Goal: Book appointment/travel/reservation

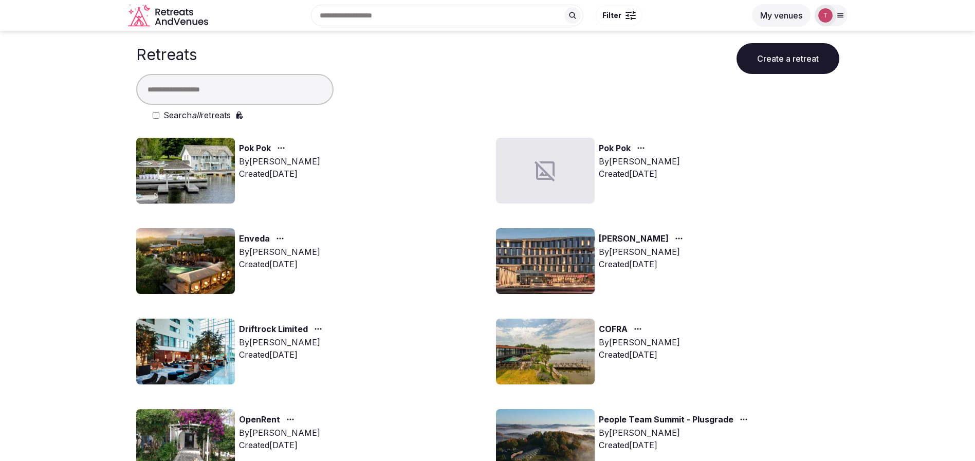
click at [204, 307] on img at bounding box center [185, 352] width 99 height 66
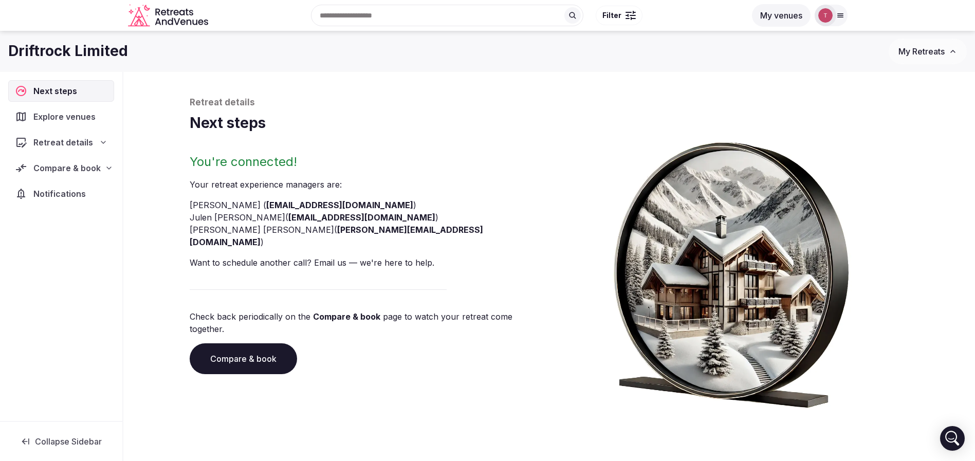
click at [257, 307] on link "Compare & book" at bounding box center [243, 358] width 107 height 31
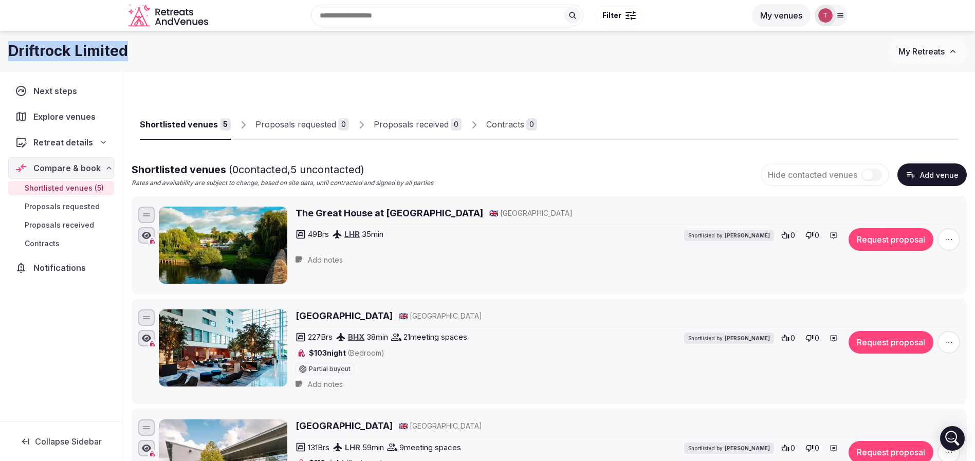
drag, startPoint x: 125, startPoint y: 52, endPoint x: 0, endPoint y: 49, distance: 125.0
click at [0, 49] on div "Driftrock Limited My Retreats" at bounding box center [487, 52] width 975 height 26
click at [57, 50] on h1 "Driftrock Limited" at bounding box center [68, 51] width 120 height 20
click at [30, 50] on h1 "Driftrock Limited" at bounding box center [68, 51] width 120 height 20
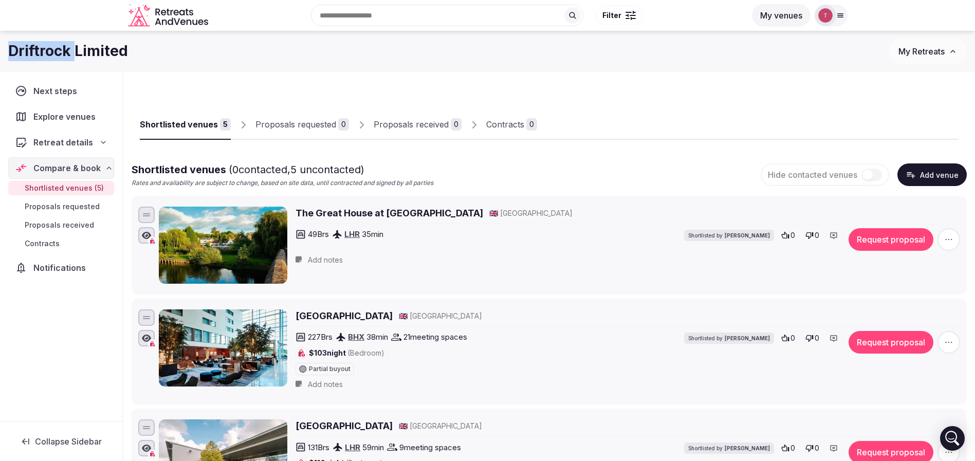
copy h1 "Driftrock"
